Goal: Task Accomplishment & Management: Manage account settings

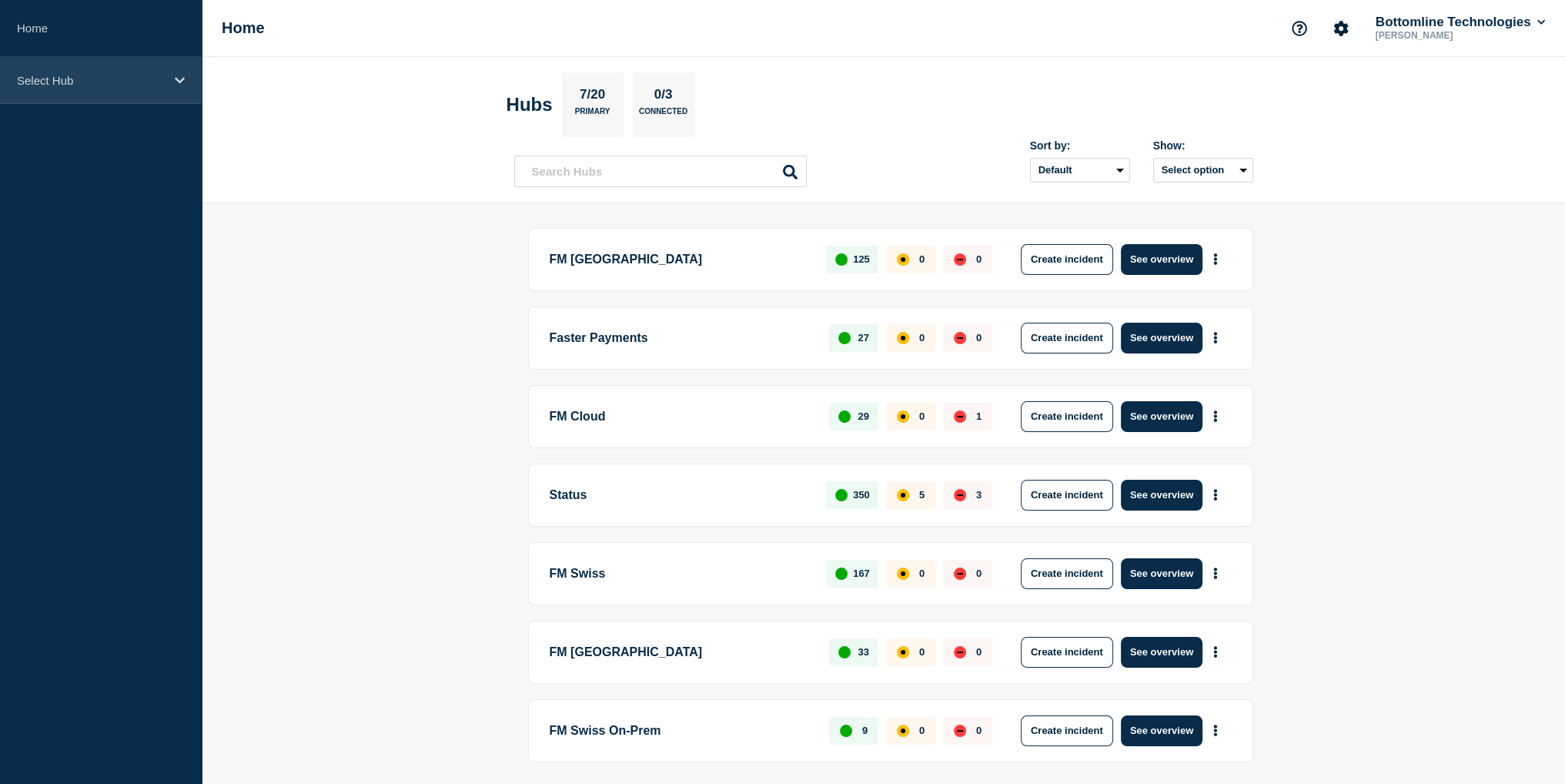
click at [53, 80] on p "Select Hub" at bounding box center [90, 80] width 148 height 13
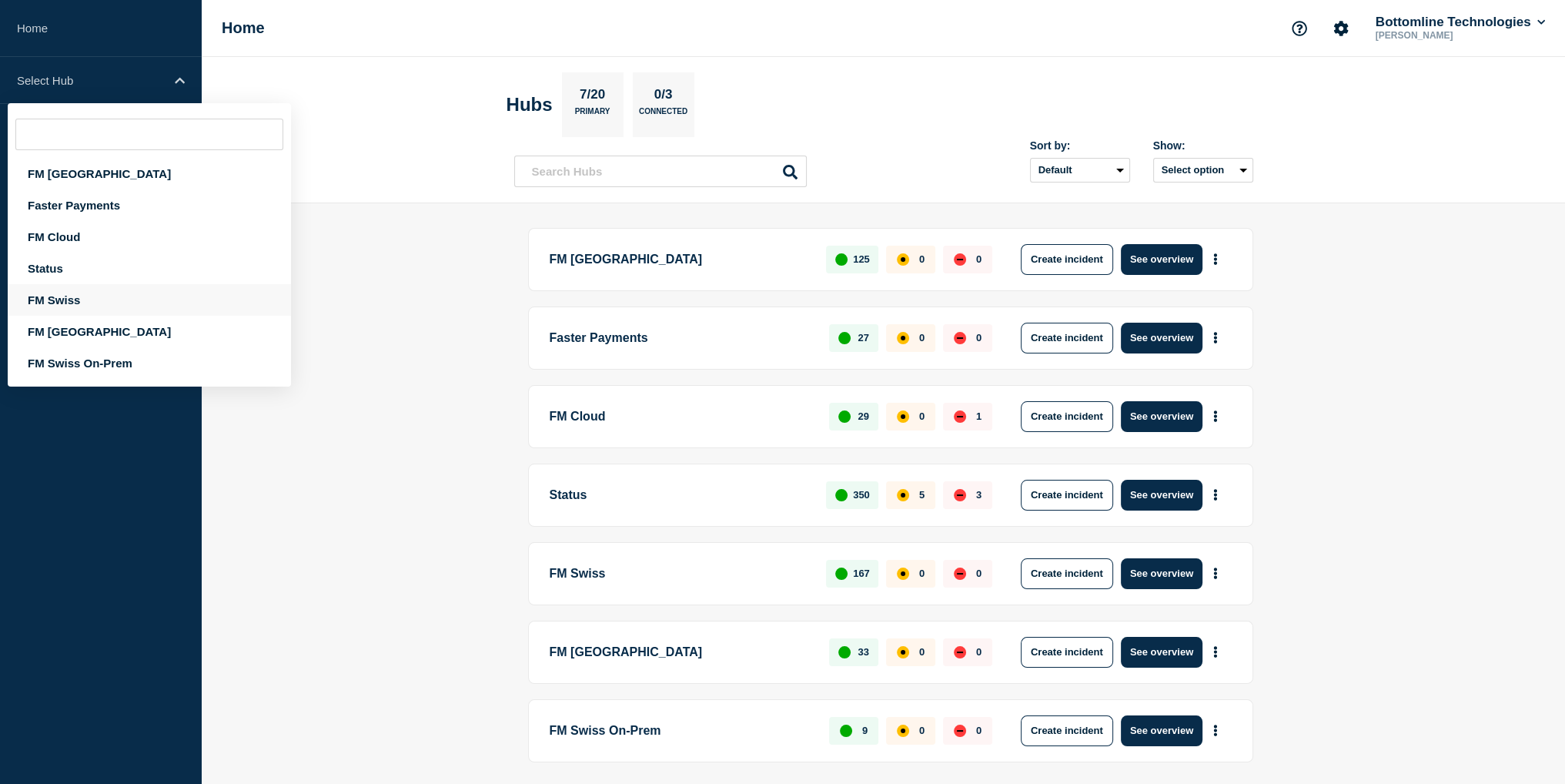
click at [57, 307] on div "FM Swiss" at bounding box center [149, 300] width 283 height 32
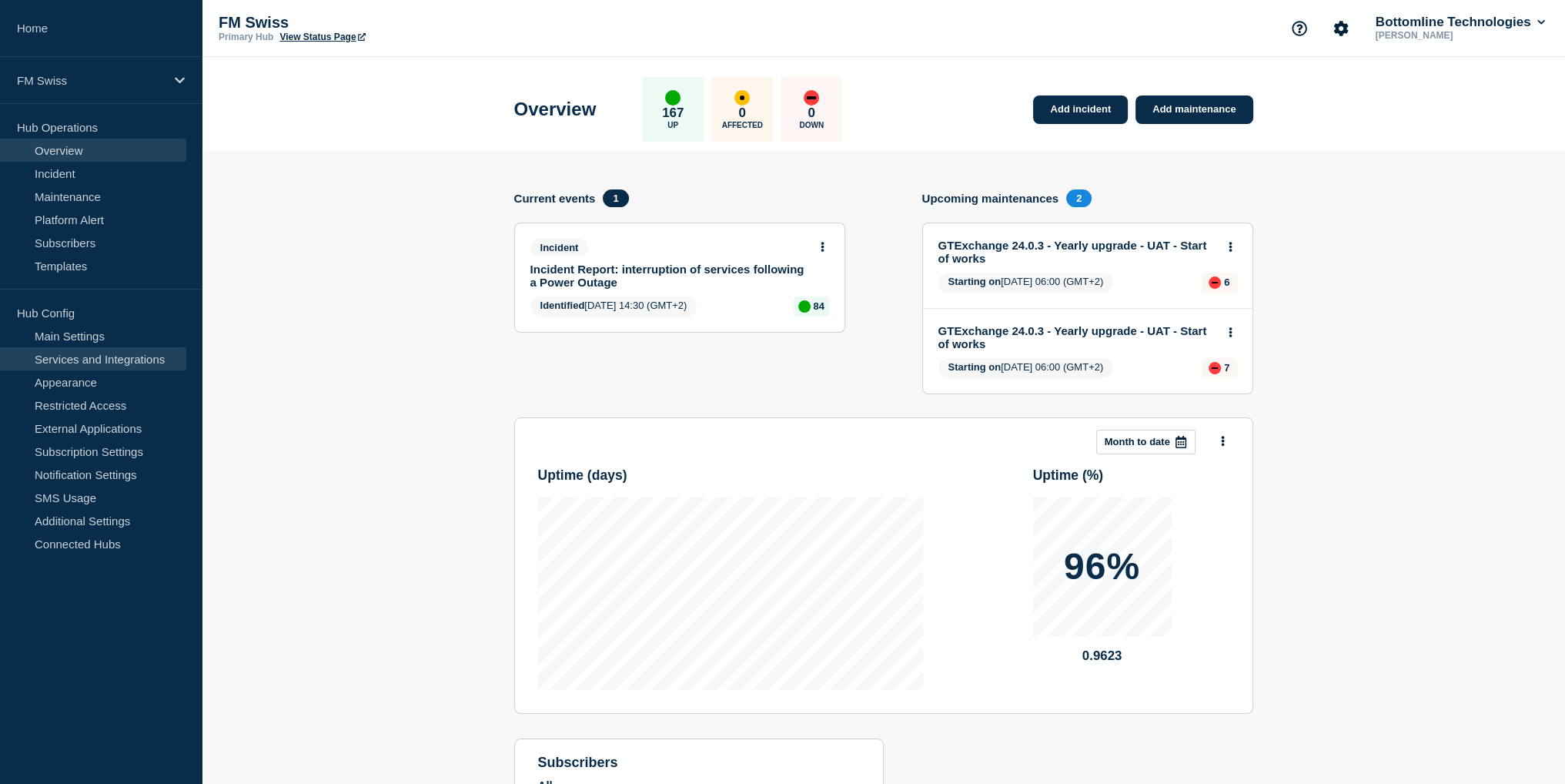
click at [121, 361] on link "Services and Integrations" at bounding box center [93, 359] width 187 height 23
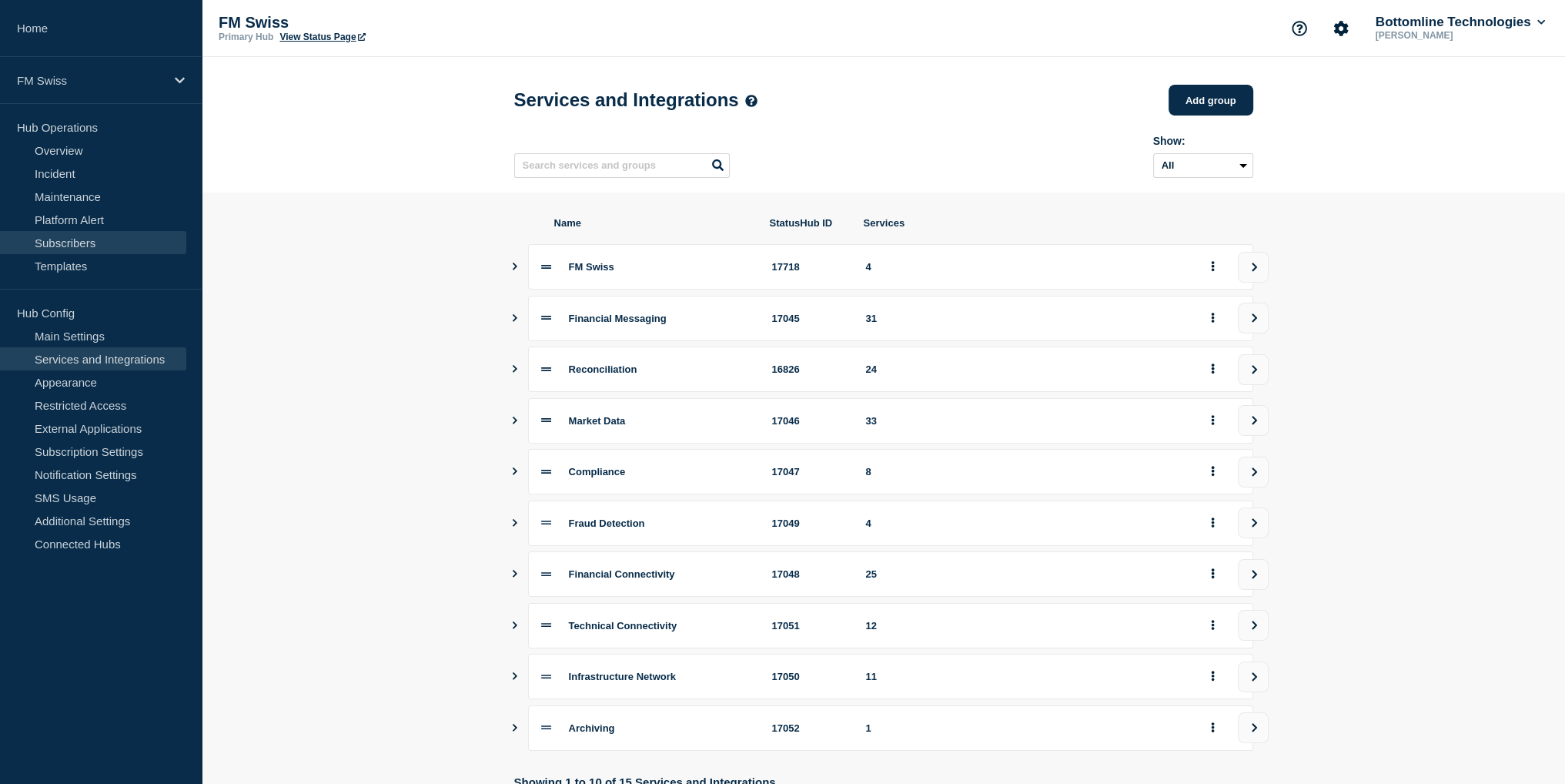
click at [65, 237] on link "Subscribers" at bounding box center [93, 242] width 187 height 23
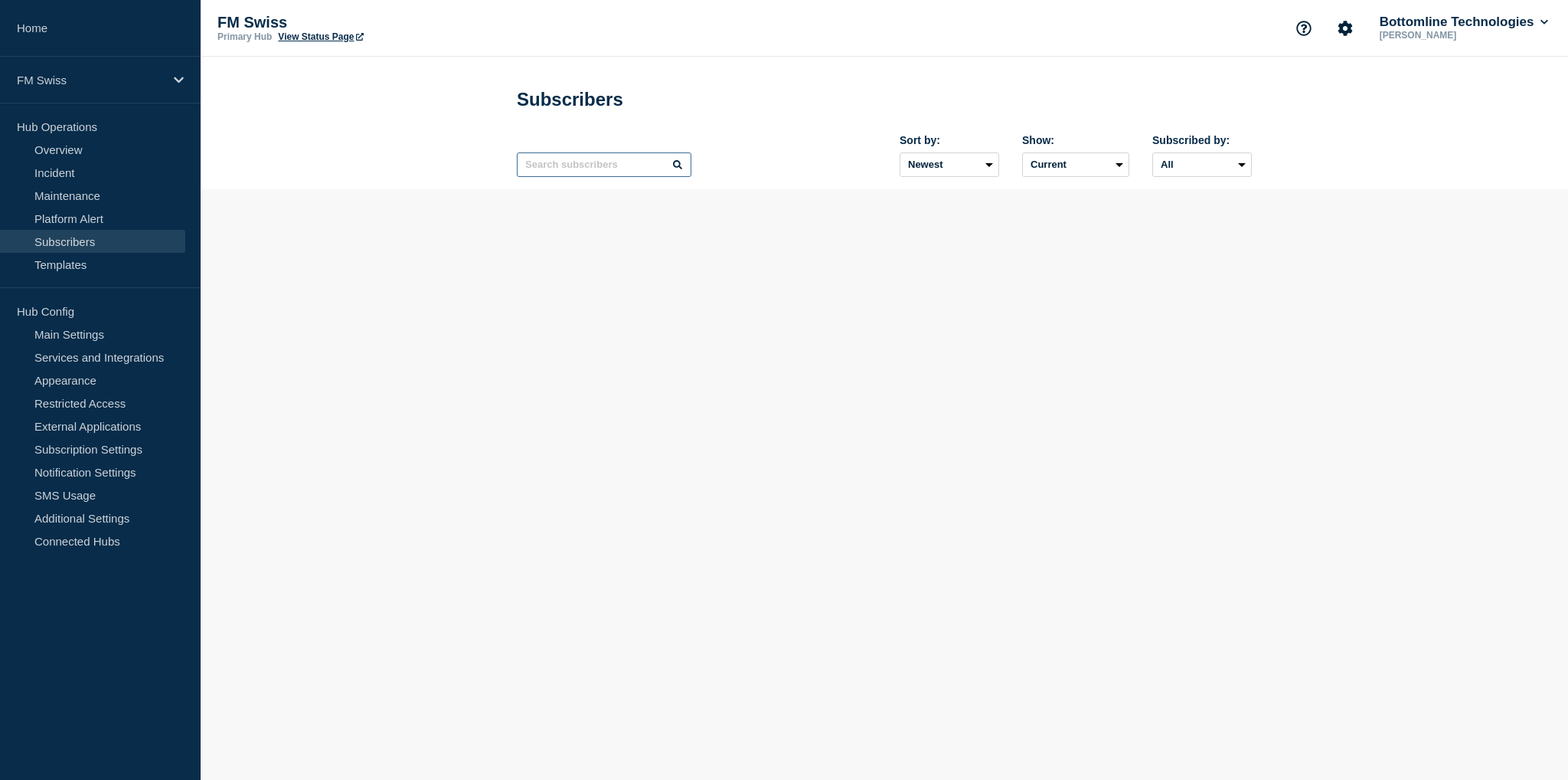
click at [589, 163] on input "text" at bounding box center [604, 164] width 175 height 25
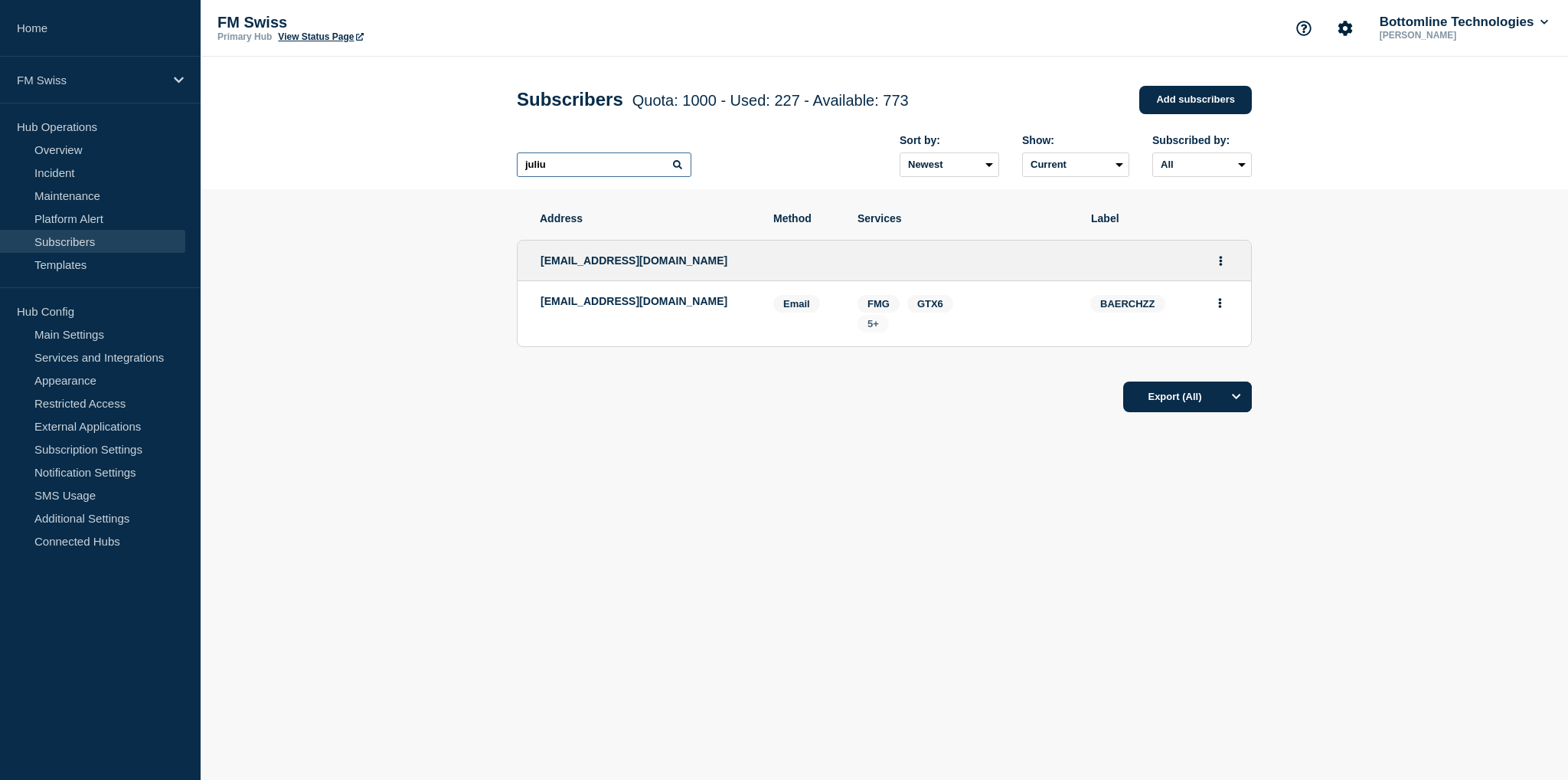
type input "juliu"
click at [880, 324] on span "5+" at bounding box center [873, 324] width 32 height 18
click at [549, 439] on div "Address Method Services Label [EMAIL_ADDRESS][DOMAIN_NAME] [EMAIL_ADDRESS][DOMA…" at bounding box center [885, 359] width 735 height 339
